Goal: Transaction & Acquisition: Purchase product/service

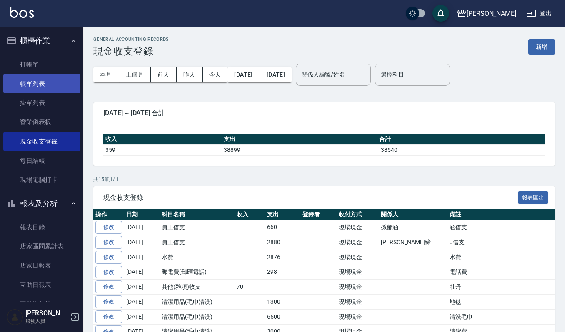
click at [37, 86] on link "帳單列表" at bounding box center [41, 83] width 77 height 19
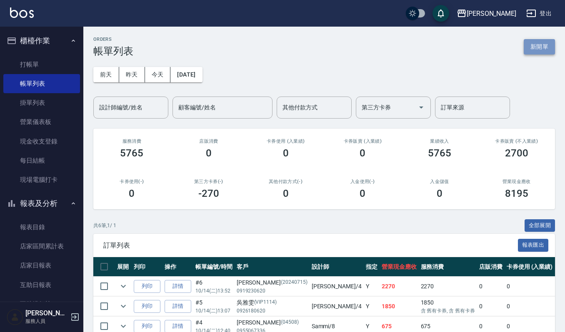
click at [542, 47] on button "新開單" at bounding box center [538, 46] width 31 height 15
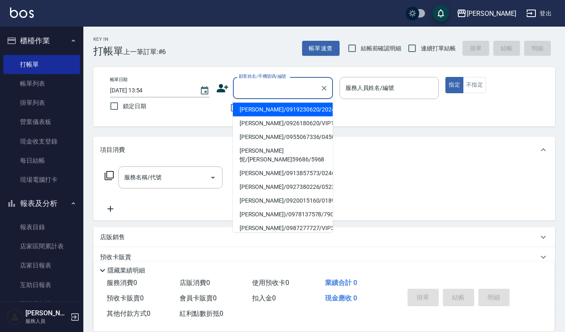
click at [287, 83] on input "顧客姓名/手機號碼/編號" at bounding box center [277, 88] width 80 height 15
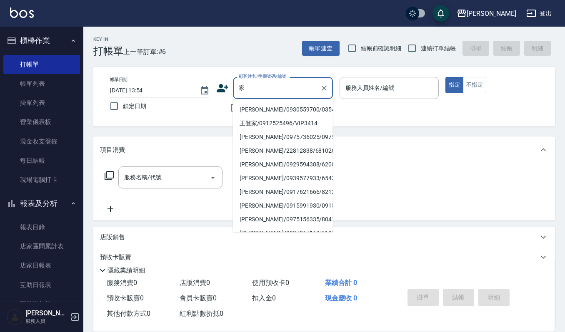
type input "嘉"
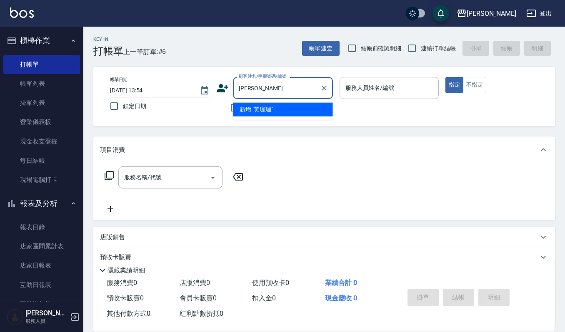
click at [292, 84] on body "上越傑森 登出 櫃檯作業 打帳單 帳單列表 掛單列表 營業儀表板 現金收支登錄 每日結帳 現場電腦打卡 報表及分析 報表目錄 店家區間累計表 店家日報表 互助…" at bounding box center [282, 203] width 565 height 406
click at [292, 84] on input "黃珈珈" at bounding box center [277, 88] width 80 height 15
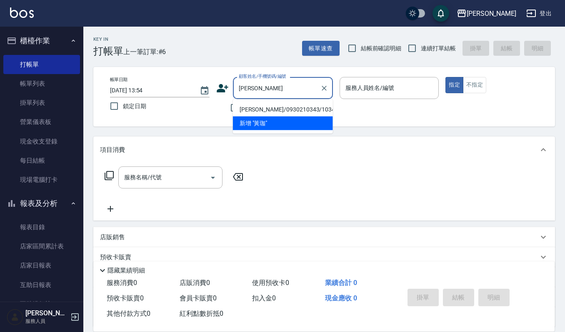
click at [286, 105] on li "黃珈郡/0930210343/10343" at bounding box center [283, 110] width 100 height 14
type input "黃珈郡/0930210343/10343"
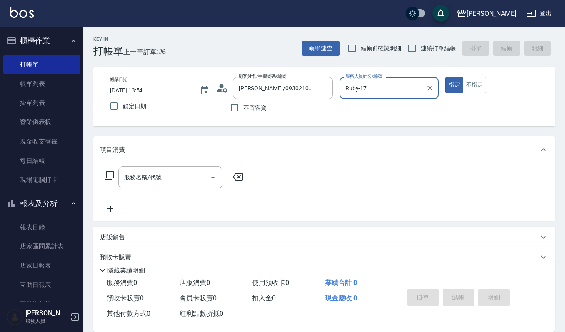
type input "Ruby-17"
click at [194, 178] on input "服務名稱/代號" at bounding box center [164, 177] width 84 height 15
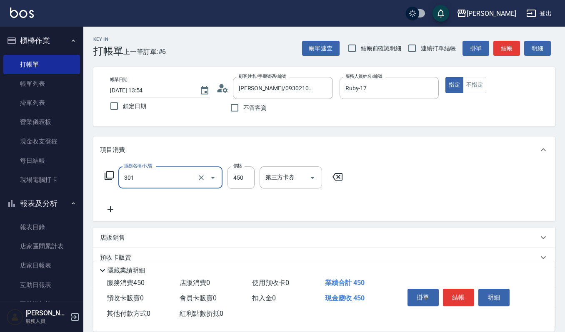
type input "創意剪髮(301)"
type input "405"
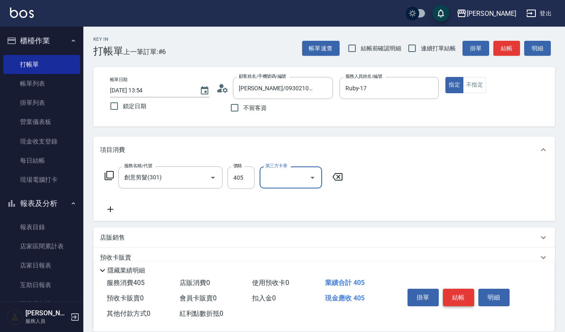
click at [467, 294] on button "結帳" at bounding box center [458, 297] width 31 height 17
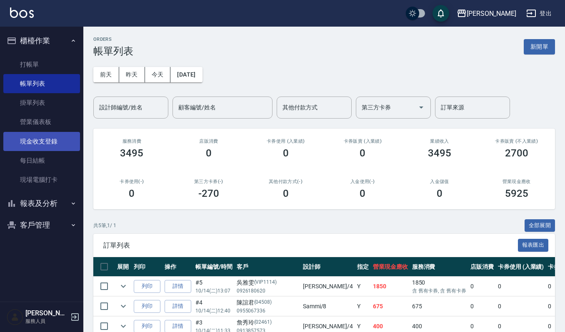
scroll to position [55, 0]
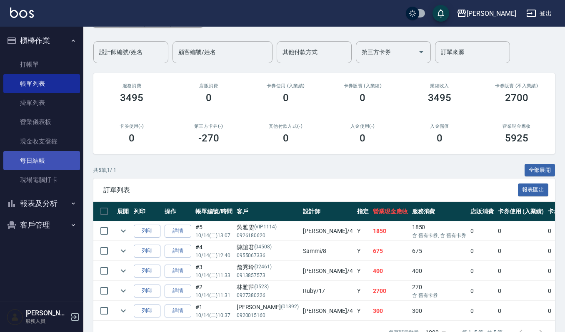
click at [45, 164] on link "每日結帳" at bounding box center [41, 160] width 77 height 19
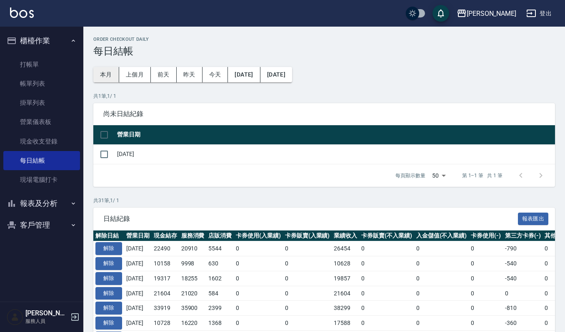
click at [108, 74] on button "本月" at bounding box center [106, 74] width 26 height 15
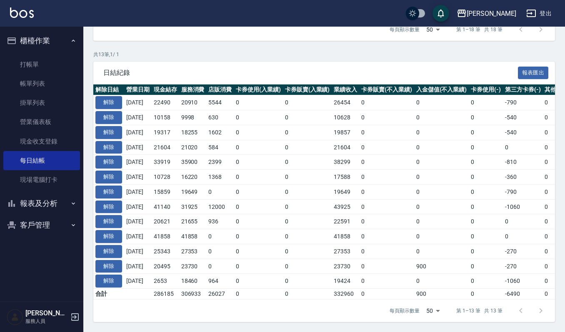
scroll to position [157, 0]
drag, startPoint x: 161, startPoint y: 197, endPoint x: 192, endPoint y: 199, distance: 31.3
click at [192, 199] on tr "解除 2025/10/06 41140 31925 12000 0 0 43925 0 0 0 -1060 0 0 42865 0 -1725 0 2025/…" at bounding box center [469, 206] width 752 height 15
click at [221, 202] on td "12000" at bounding box center [219, 206] width 27 height 15
drag, startPoint x: 162, startPoint y: 197, endPoint x: 204, endPoint y: 204, distance: 42.3
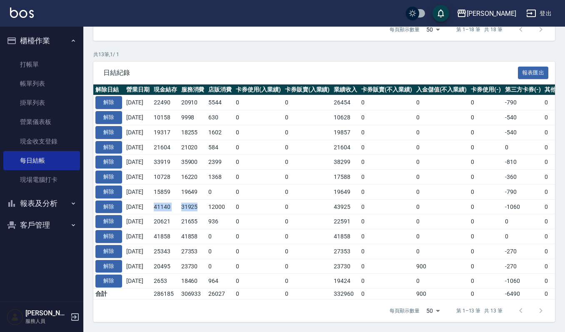
click at [204, 204] on tr "解除 2025/10/06 41140 31925 12000 0 0 43925 0 0 0 -1060 0 0 42865 0 -1725 0 2025/…" at bounding box center [469, 206] width 752 height 15
click at [244, 199] on td "0" at bounding box center [258, 206] width 49 height 15
click at [192, 199] on td "31925" at bounding box center [192, 206] width 27 height 15
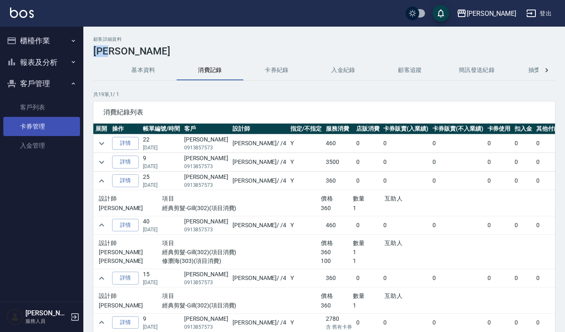
scroll to position [167, 0]
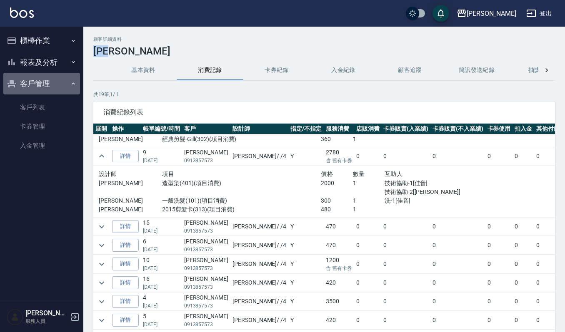
click at [70, 91] on button "客戶管理" at bounding box center [41, 84] width 77 height 22
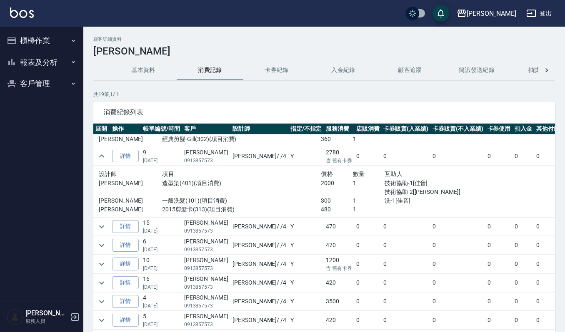
click at [65, 106] on nav "櫃檯作業 打帳單 帳單列表 掛單列表 營業儀表板 現金收支登錄 每日結帳 現場電腦打卡 報表及分析 報表目錄 店家區間累計表 店家日報表 互助日報表 互助排行…" at bounding box center [41, 164] width 83 height 275
click at [61, 82] on button "客戶管理" at bounding box center [41, 84] width 77 height 22
click at [52, 111] on link "客戶列表" at bounding box center [41, 107] width 77 height 19
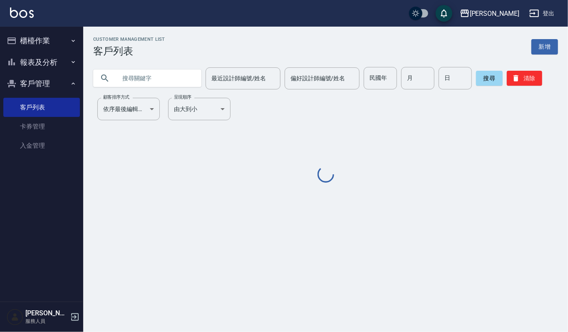
click at [130, 81] on input "text" at bounding box center [156, 78] width 78 height 22
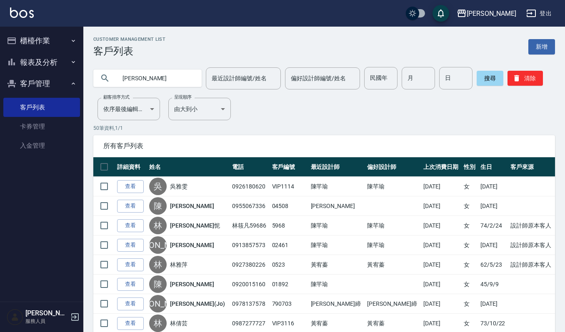
type input "[PERSON_NAME]"
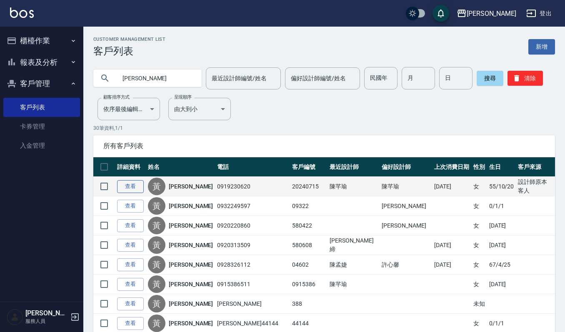
drag, startPoint x: 142, startPoint y: 188, endPoint x: 136, endPoint y: 187, distance: 6.4
click at [142, 188] on td "查看" at bounding box center [130, 187] width 31 height 20
click at [133, 184] on link "查看" at bounding box center [130, 186] width 27 height 13
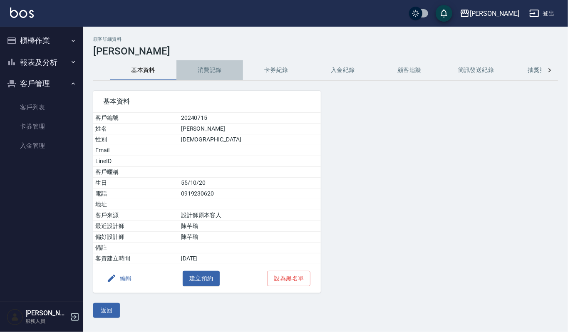
click at [222, 74] on button "消費記錄" at bounding box center [210, 70] width 67 height 20
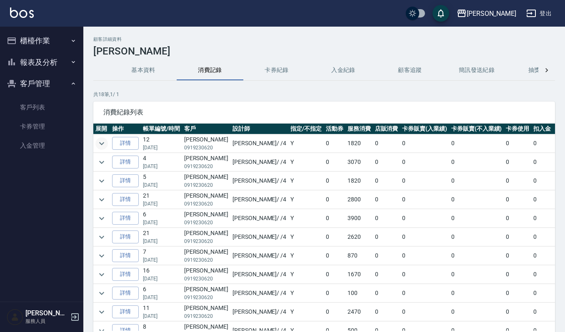
click at [104, 143] on icon "expand row" at bounding box center [101, 143] width 5 height 3
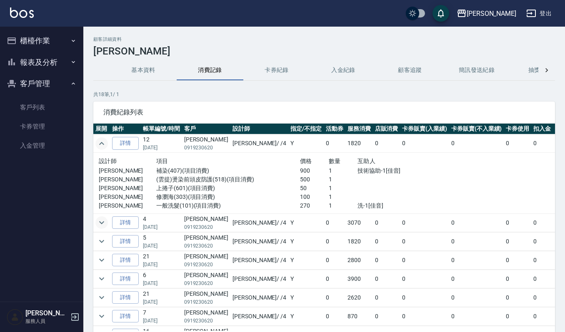
click at [102, 221] on icon "expand row" at bounding box center [102, 223] width 10 height 10
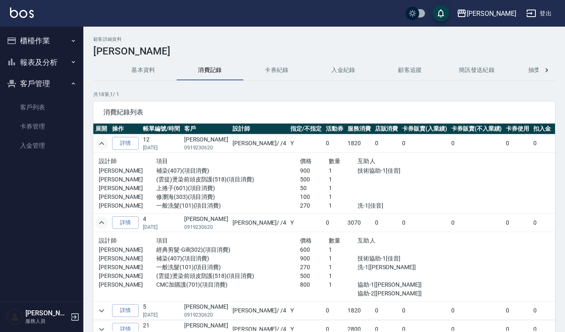
scroll to position [55, 0]
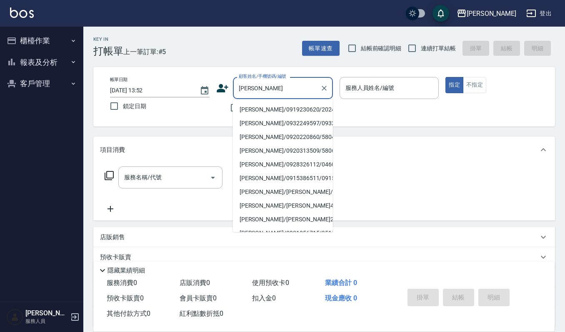
click at [257, 107] on li "黃秀玉/0919230620/20240715" at bounding box center [283, 110] width 100 height 14
type input "黃秀玉/0919230620/20240715"
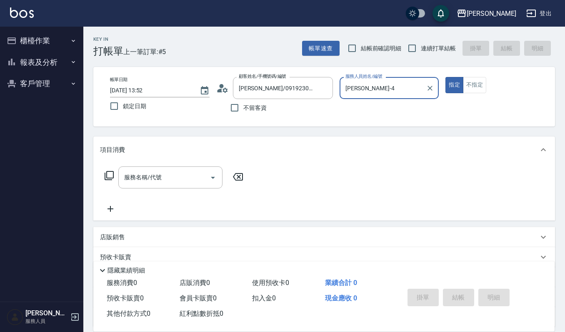
type input "吉兒-4"
click at [192, 179] on input "服務名稱/代號" at bounding box center [164, 177] width 84 height 15
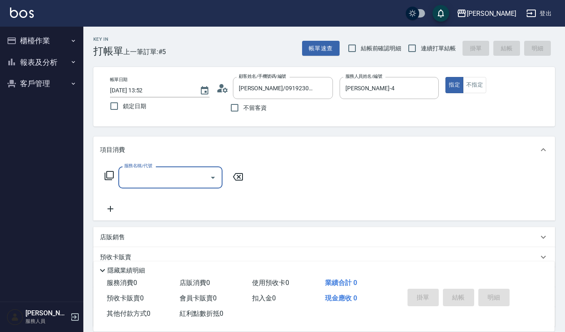
click at [152, 172] on input "服務名稱/代號" at bounding box center [164, 177] width 84 height 15
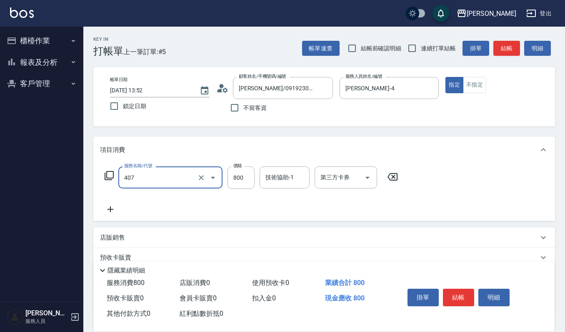
type input "補染(407)"
type input "900"
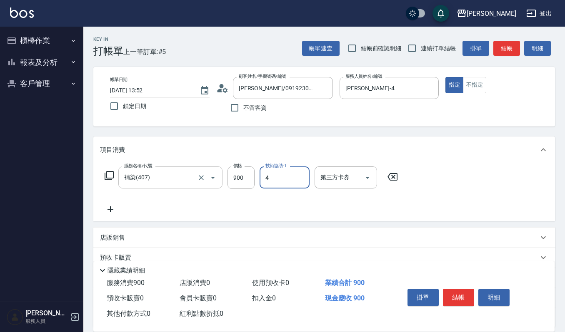
type input "吉兒-4"
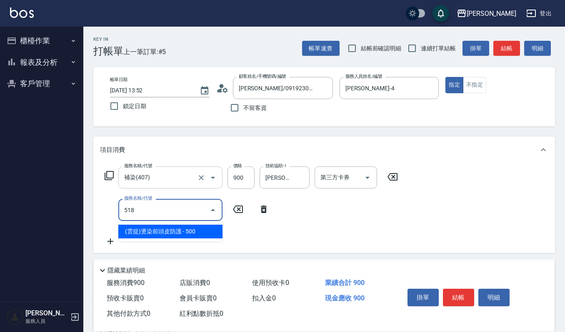
type input "(雲提)燙染前頭皮防護(518)"
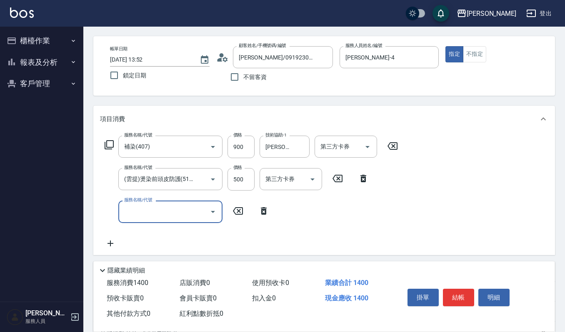
scroll to position [55, 0]
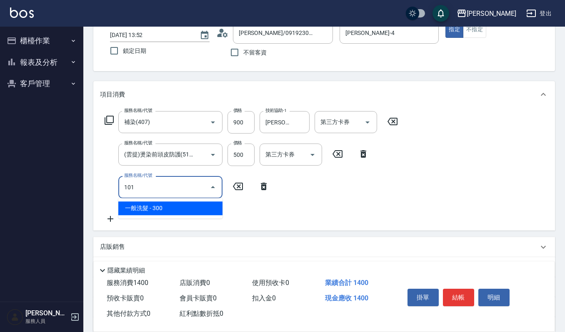
type input "一般洗髮(101)"
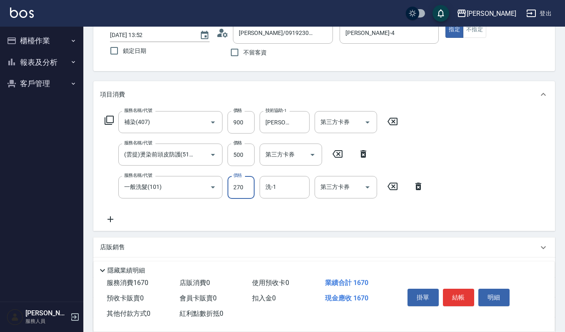
type input "270"
type input "宜芳-22"
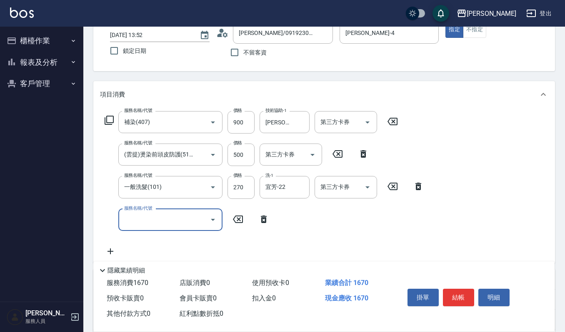
scroll to position [0, 0]
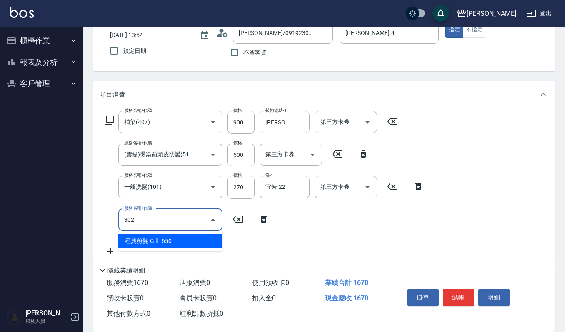
type input "經典剪髮-Gill(302)"
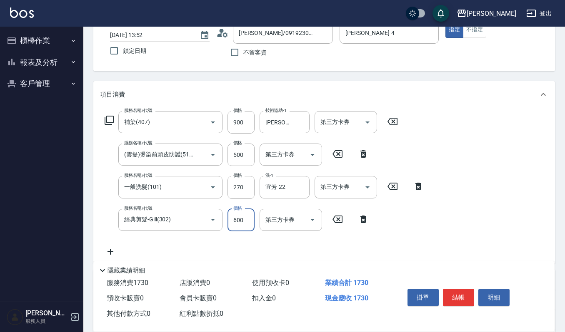
type input "600"
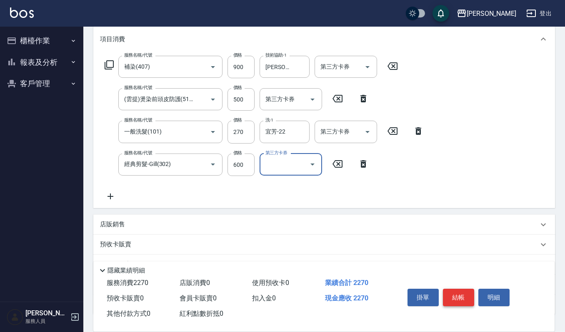
click at [459, 294] on button "結帳" at bounding box center [458, 297] width 31 height 17
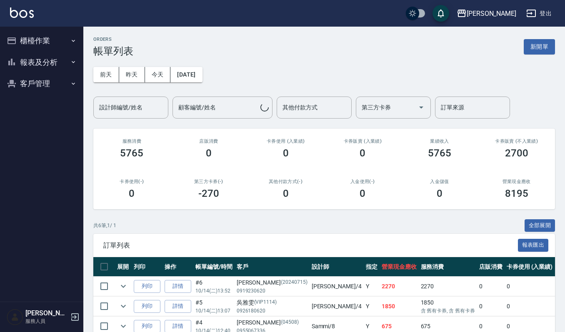
scroll to position [55, 0]
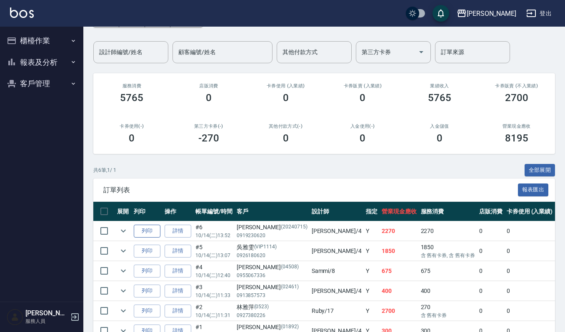
click at [149, 230] on button "列印" at bounding box center [147, 231] width 27 height 13
